Goal: Navigation & Orientation: Find specific page/section

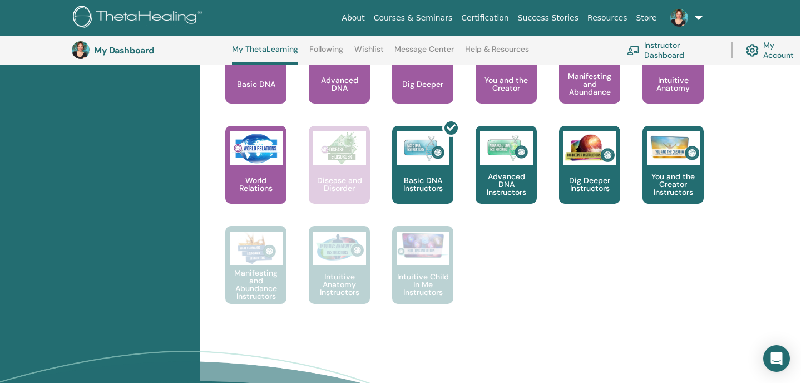
scroll to position [544, 1]
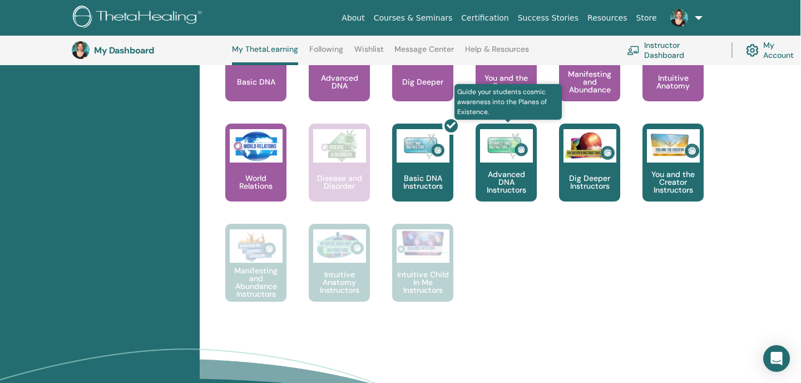
click at [497, 160] on img at bounding box center [506, 145] width 53 height 33
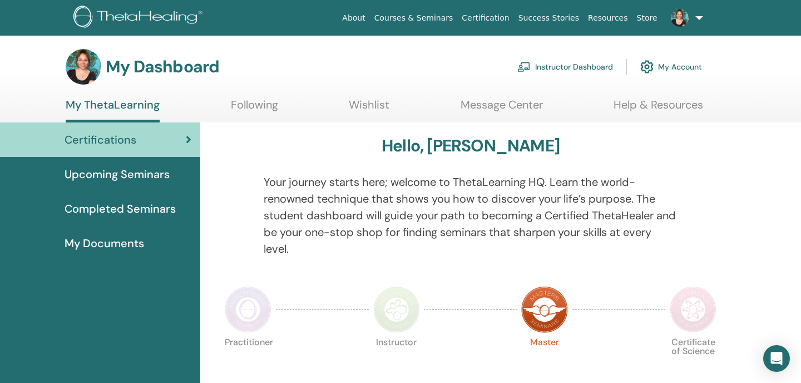
click at [166, 171] on span "Upcoming Seminars" at bounding box center [117, 174] width 105 height 17
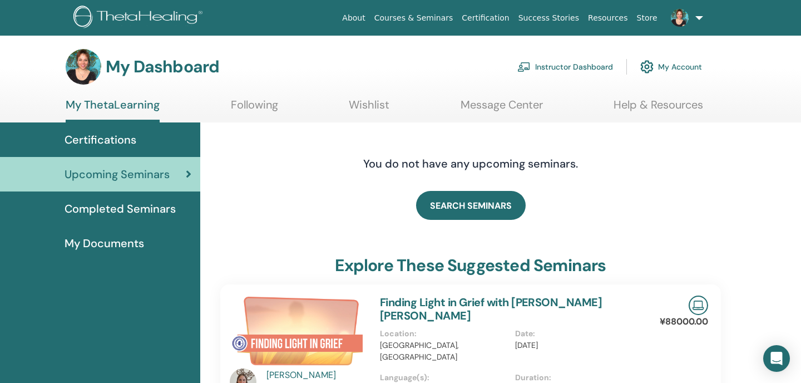
click at [131, 206] on span "Completed Seminars" at bounding box center [120, 208] width 111 height 17
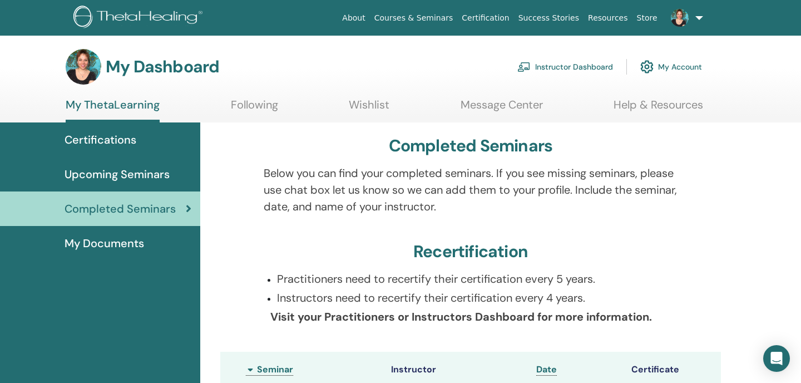
click at [482, 16] on link "Certification" at bounding box center [485, 18] width 56 height 21
